Goal: Information Seeking & Learning: Learn about a topic

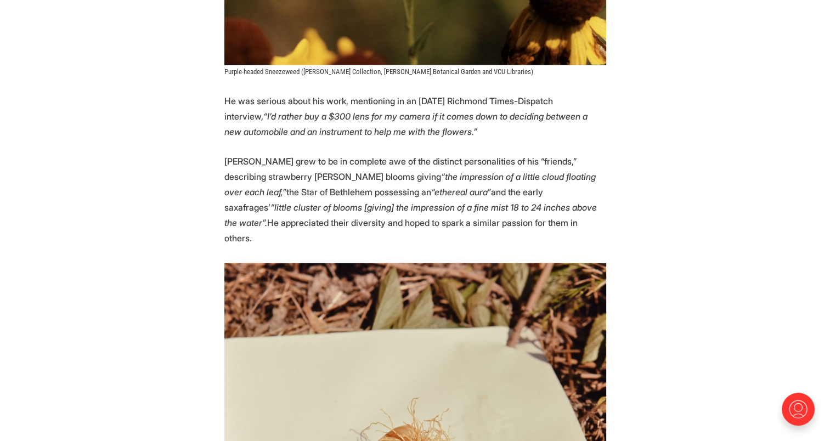
scroll to position [2268, 0]
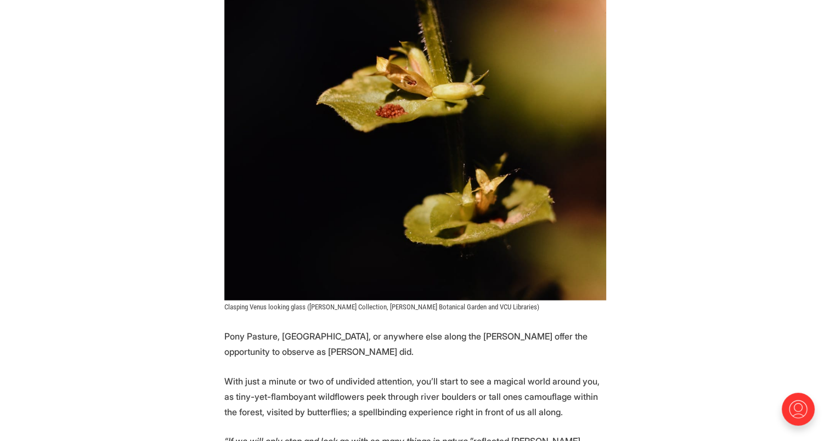
scroll to position [5638, 0]
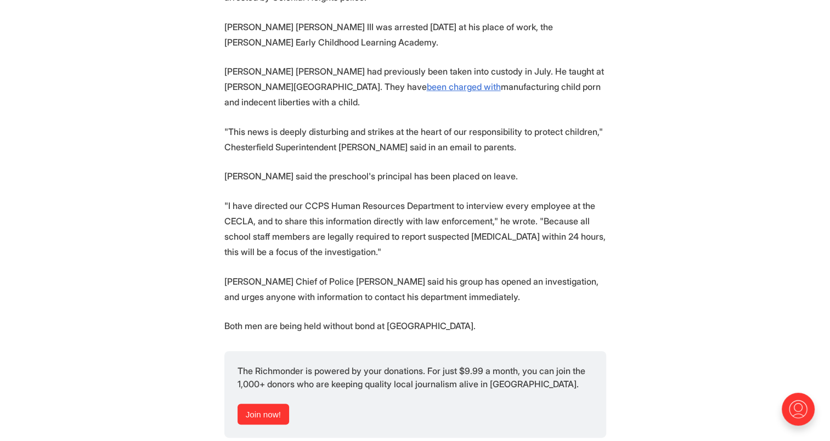
scroll to position [467, 0]
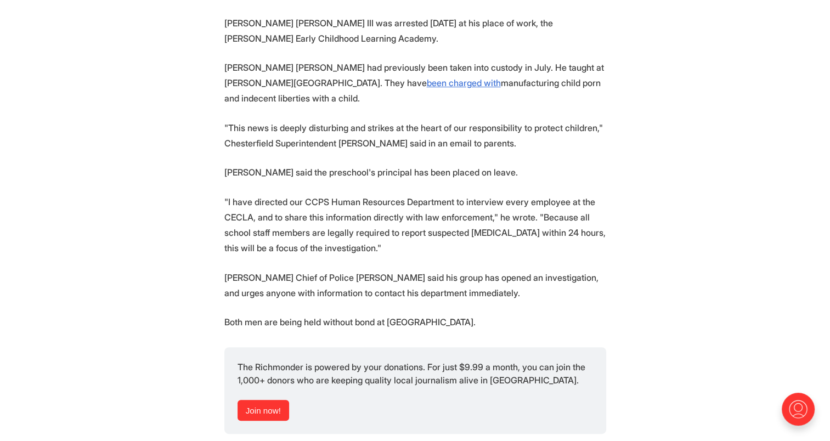
click at [732, 349] on section "A preschool teacher and middle school teacher who worked in Chesterfield Public…" at bounding box center [415, 228] width 830 height 516
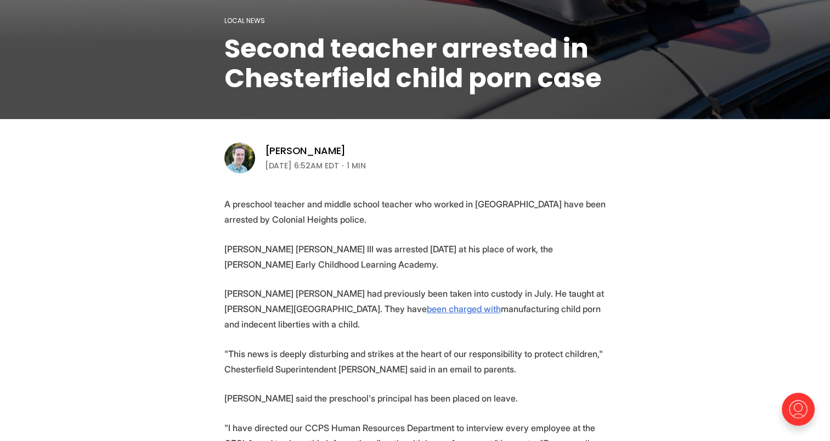
scroll to position [0, 0]
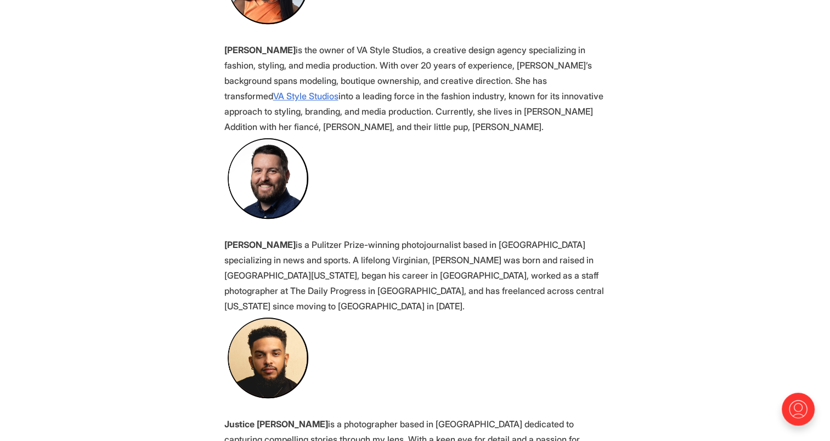
scroll to position [1103, 0]
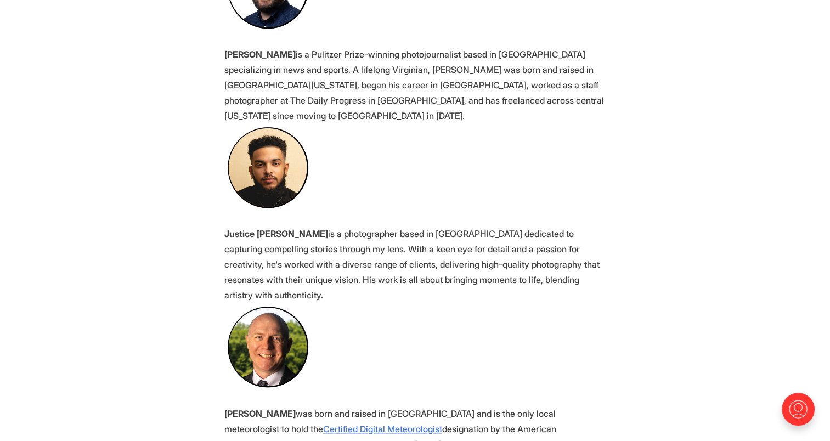
scroll to position [1281, 0]
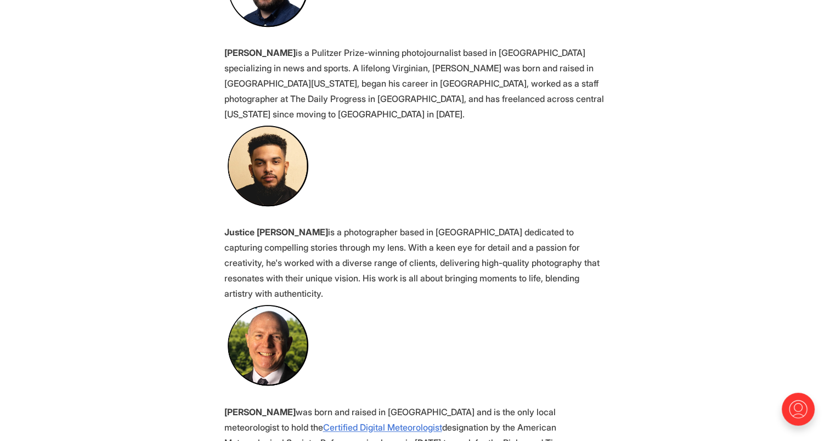
click at [713, 374] on section "The Richmonder currently has four full-time employees. We also have a part time…" at bounding box center [415, 315] width 830 height 2487
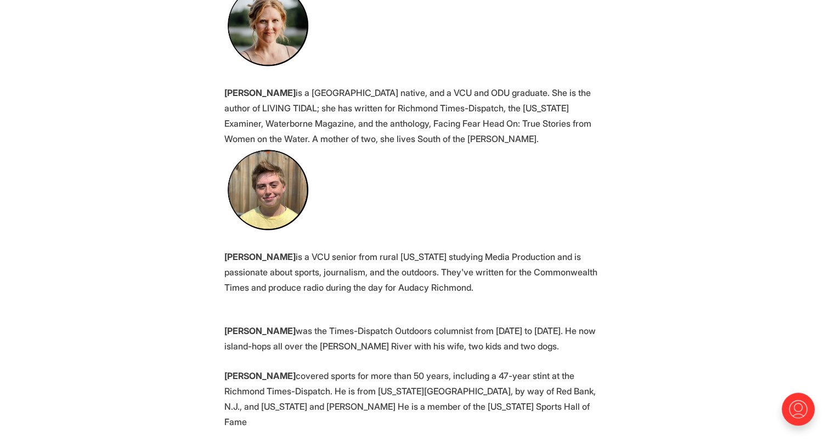
scroll to position [2128, 0]
